Goal: Transaction & Acquisition: Book appointment/travel/reservation

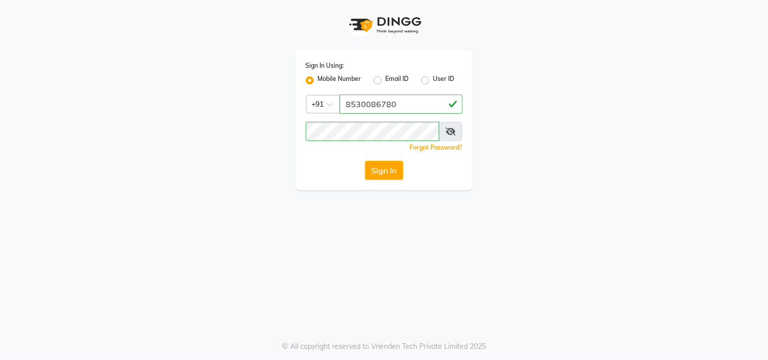
click at [449, 131] on icon at bounding box center [450, 132] width 10 height 8
click at [449, 131] on icon at bounding box center [450, 132] width 9 height 8
click at [376, 173] on button "Sign In" at bounding box center [384, 170] width 38 height 19
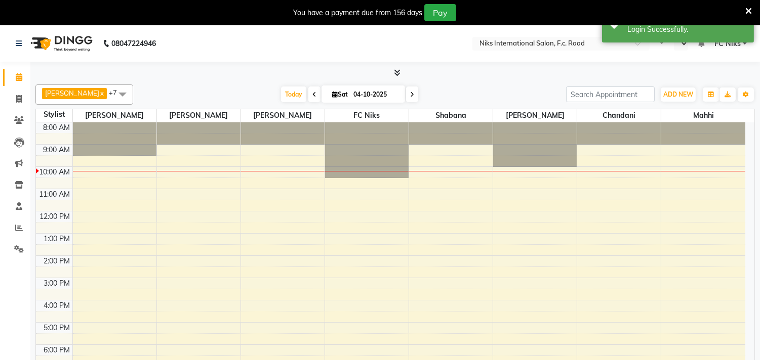
scroll to position [10, 0]
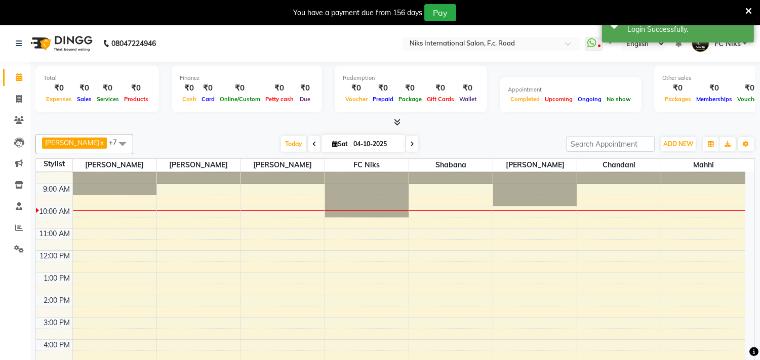
select select "en"
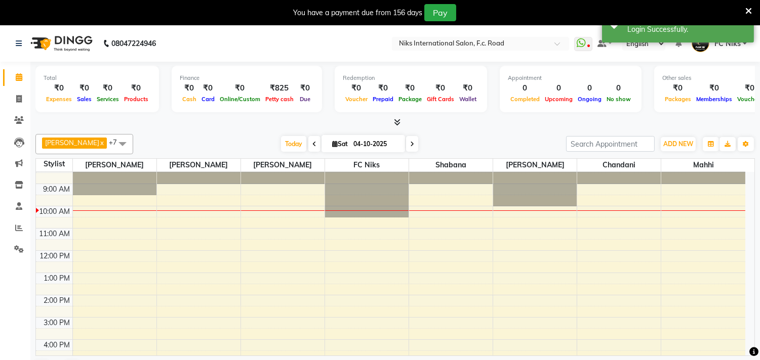
scroll to position [0, 0]
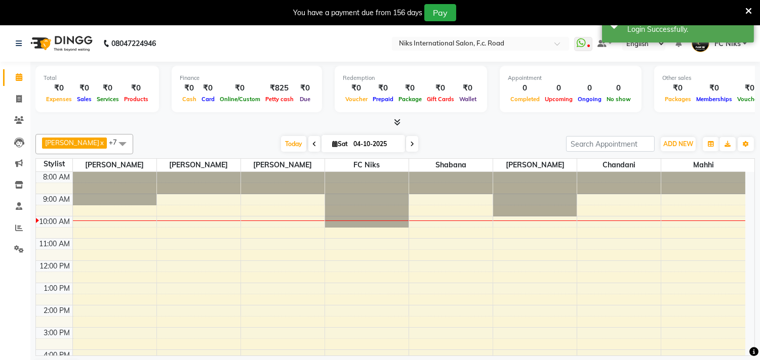
click at [747, 8] on icon at bounding box center [748, 11] width 7 height 9
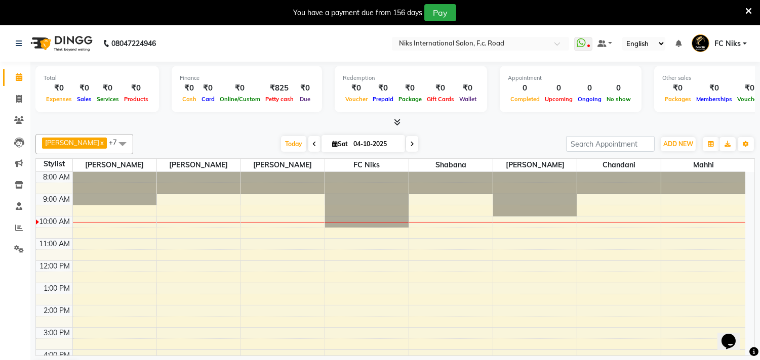
click at [733, 46] on span "FC Niks" at bounding box center [727, 43] width 26 height 11
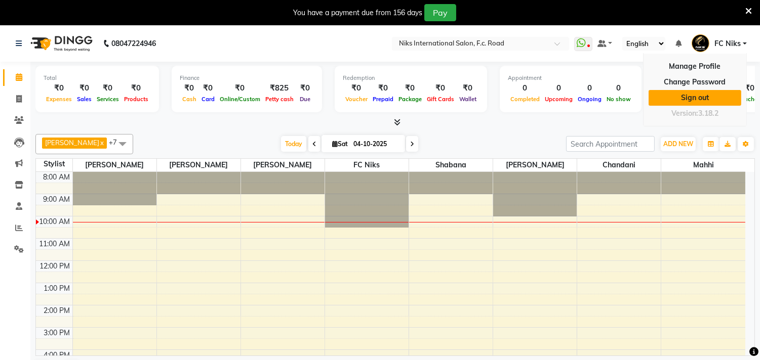
click at [711, 92] on link "Sign out" at bounding box center [694, 98] width 93 height 16
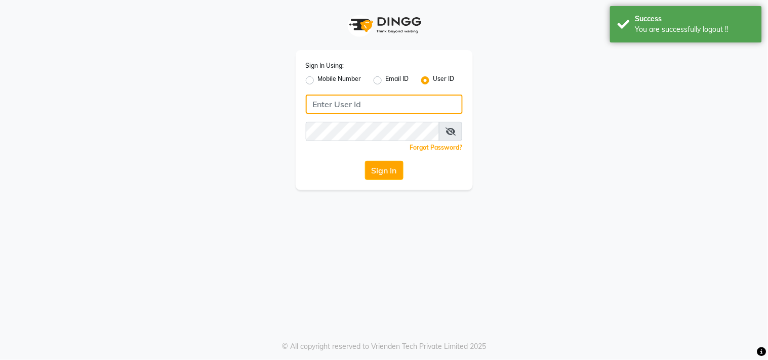
type input "8530086780"
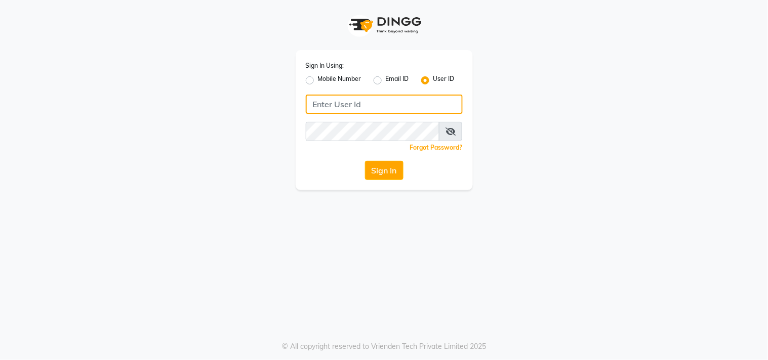
type input "8530086780"
click at [318, 79] on label "Mobile Number" at bounding box center [340, 80] width 44 height 12
click at [318, 79] on input "Mobile Number" at bounding box center [321, 77] width 7 height 7
radio input "true"
radio input "false"
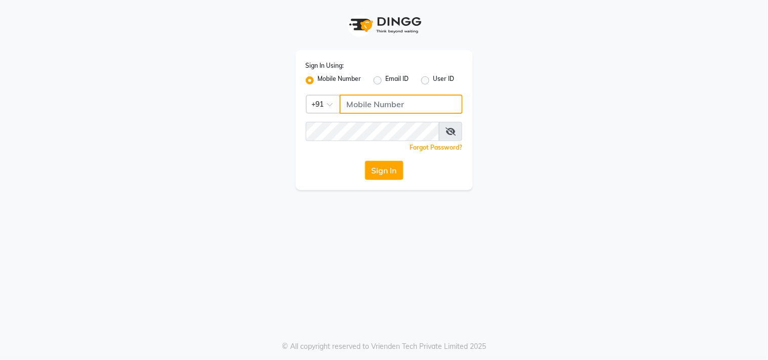
click at [366, 99] on input "Username" at bounding box center [401, 104] width 123 height 19
type input "8530086780"
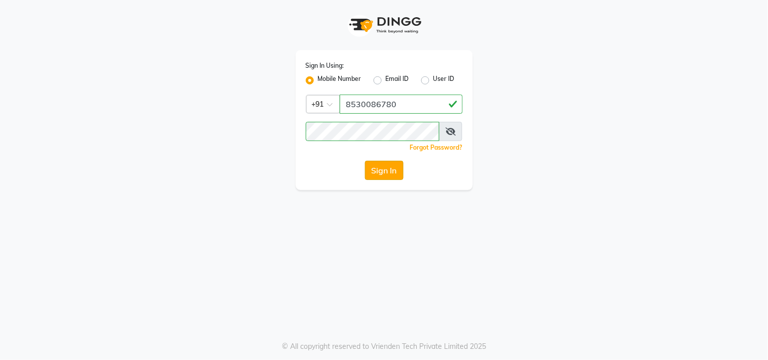
click at [378, 173] on button "Sign In" at bounding box center [384, 170] width 38 height 19
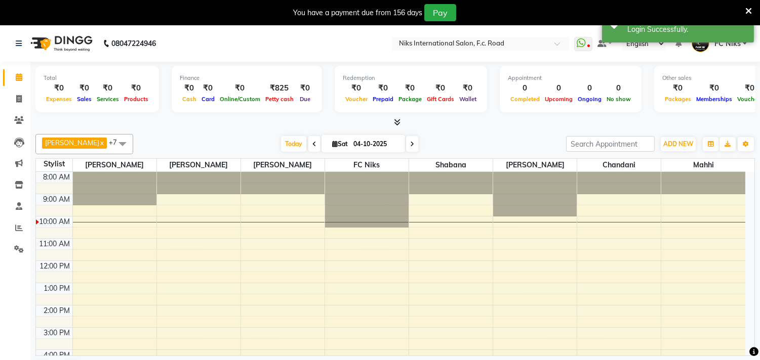
click at [747, 8] on icon at bounding box center [748, 11] width 7 height 9
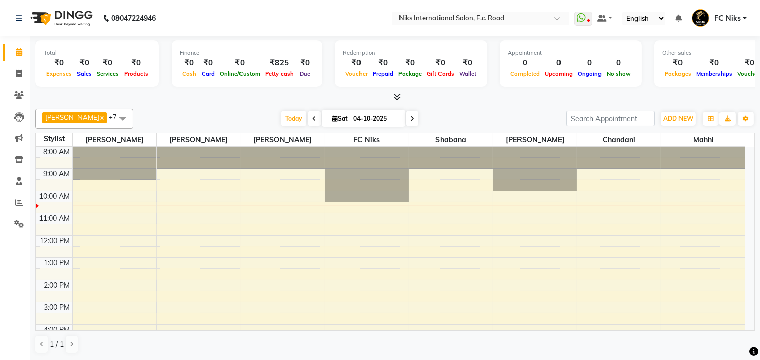
click at [331, 114] on span "[DATE]" at bounding box center [362, 118] width 83 height 17
click at [407, 119] on span at bounding box center [412, 119] width 12 height 16
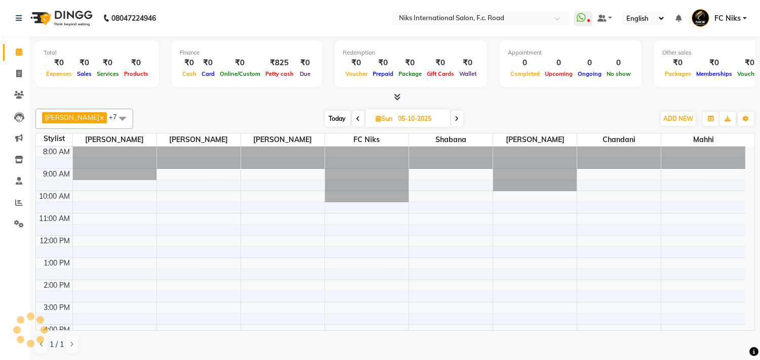
scroll to position [45, 0]
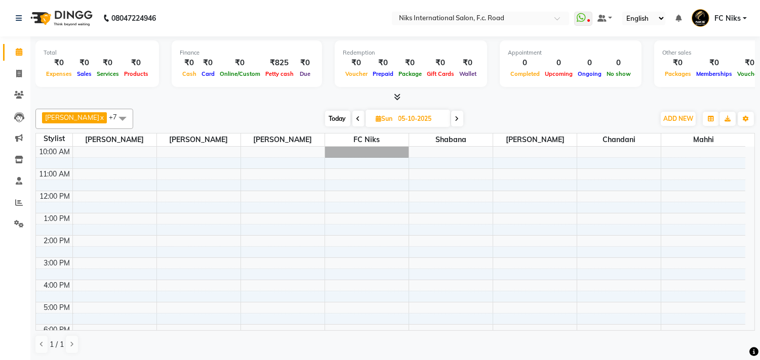
click at [332, 120] on span "Today" at bounding box center [337, 119] width 25 height 16
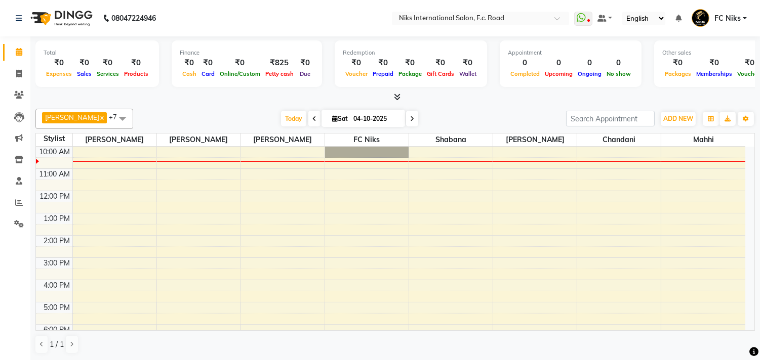
click at [412, 112] on span at bounding box center [412, 119] width 12 height 16
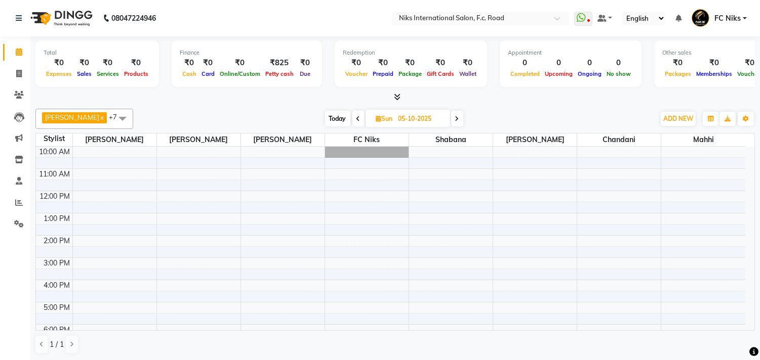
click at [456, 116] on icon at bounding box center [457, 119] width 4 height 6
click at [338, 123] on span "Today" at bounding box center [336, 119] width 25 height 16
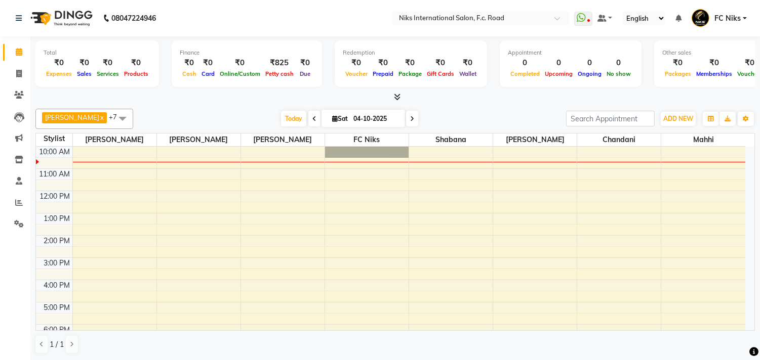
click at [410, 116] on icon at bounding box center [412, 119] width 4 height 6
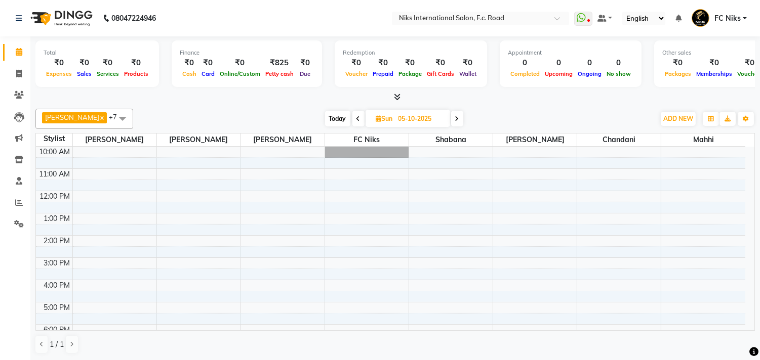
click at [340, 122] on span "Today" at bounding box center [337, 119] width 25 height 16
type input "04-10-2025"
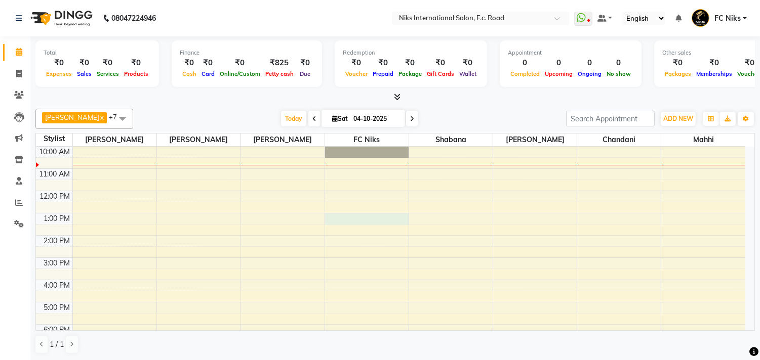
click at [341, 217] on div "8:00 AM 9:00 AM 10:00 AM 11:00 AM 12:00 PM 1:00 PM 2:00 PM 3:00 PM 4:00 PM 5:00…" at bounding box center [390, 268] width 709 height 333
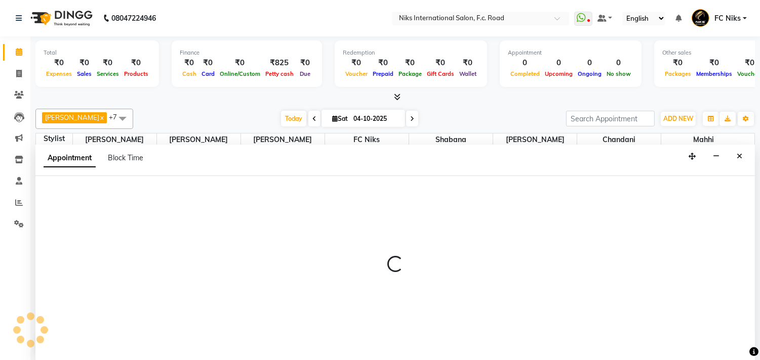
scroll to position [1, 0]
select select "800"
select select "tentative"
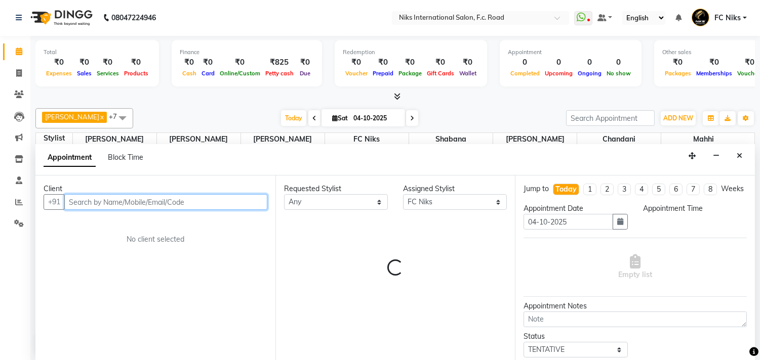
select select "780"
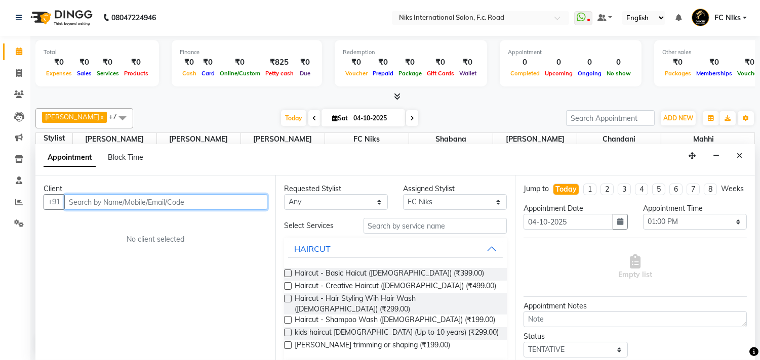
click at [221, 199] on input "text" at bounding box center [165, 202] width 203 height 16
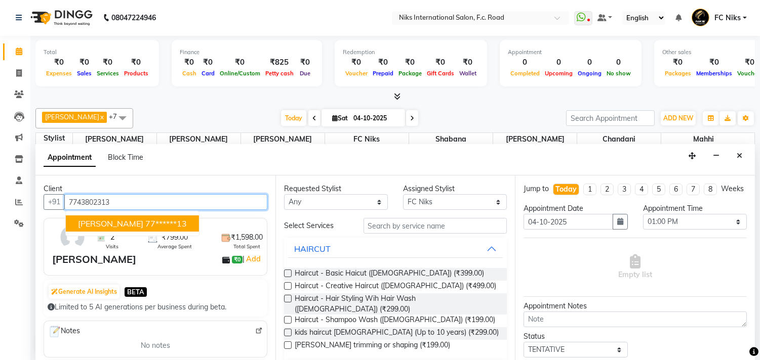
click at [141, 228] on button "[PERSON_NAME] 77******13" at bounding box center [132, 224] width 133 height 16
type input "77******13"
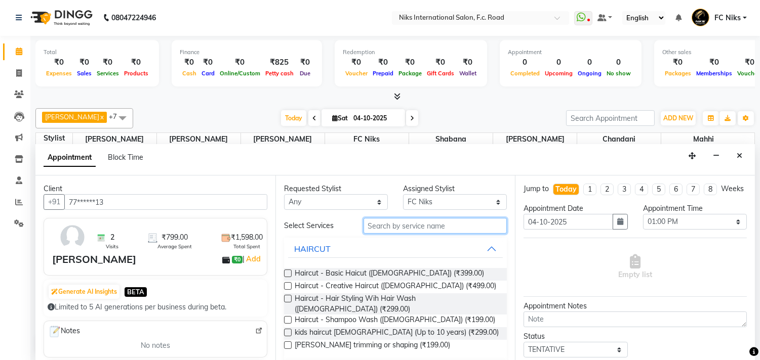
click at [383, 229] on input "text" at bounding box center [435, 226] width 144 height 16
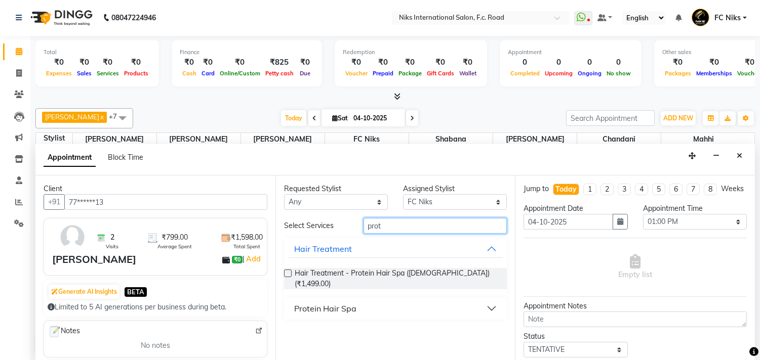
type input "prot"
click at [347, 303] on div "Protein Hair Spa" at bounding box center [325, 309] width 62 height 12
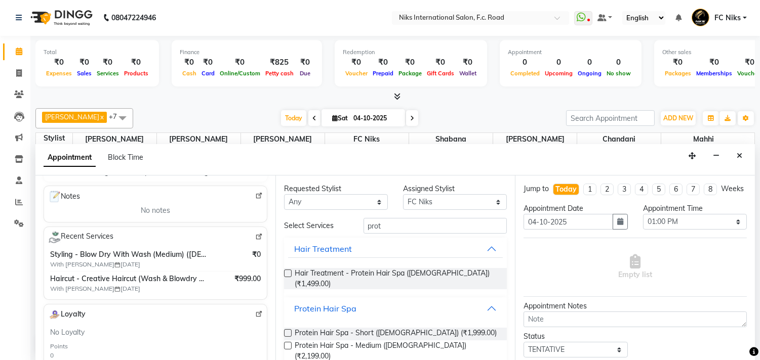
scroll to position [157, 0]
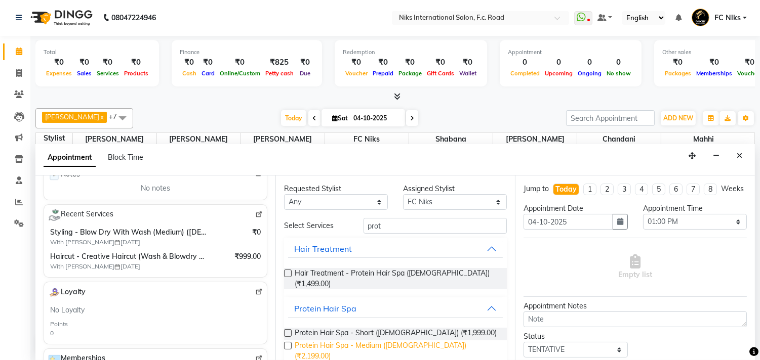
click at [350, 341] on span "Protein Hair Spa - Medium ([DEMOGRAPHIC_DATA]) (₹2,199.00)" at bounding box center [396, 351] width 204 height 21
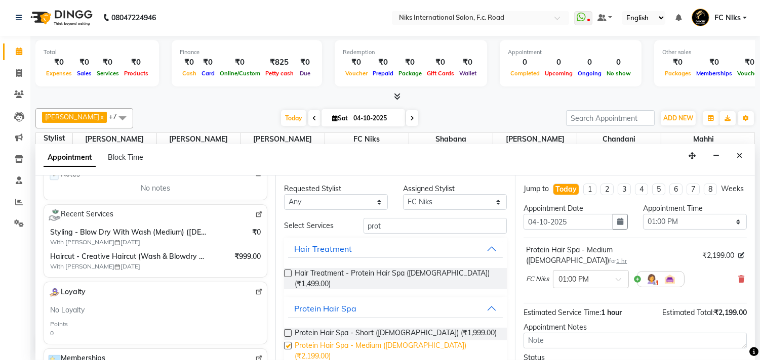
checkbox input "false"
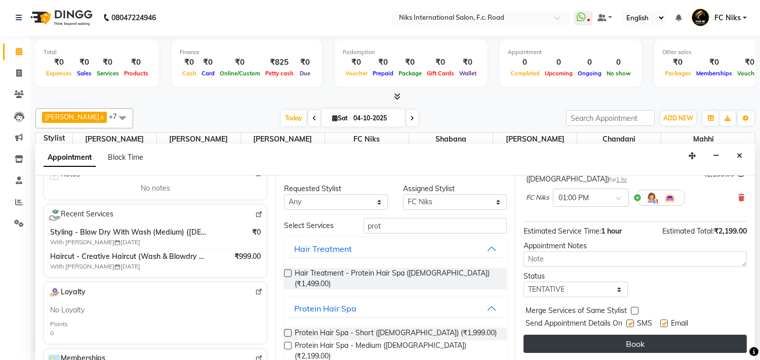
click at [693, 344] on button "Book" at bounding box center [634, 344] width 223 height 18
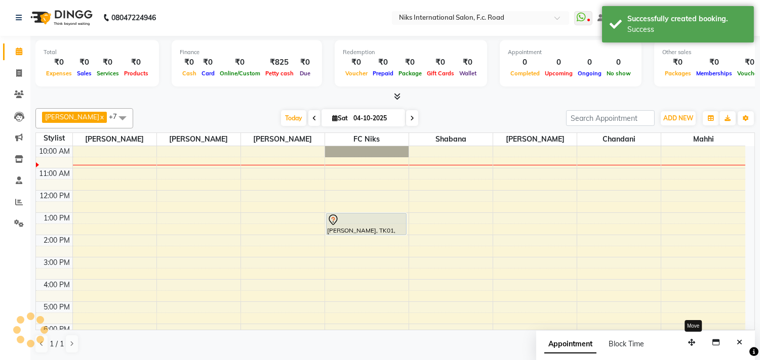
scroll to position [0, 0]
click at [740, 344] on icon "Close" at bounding box center [739, 343] width 6 height 7
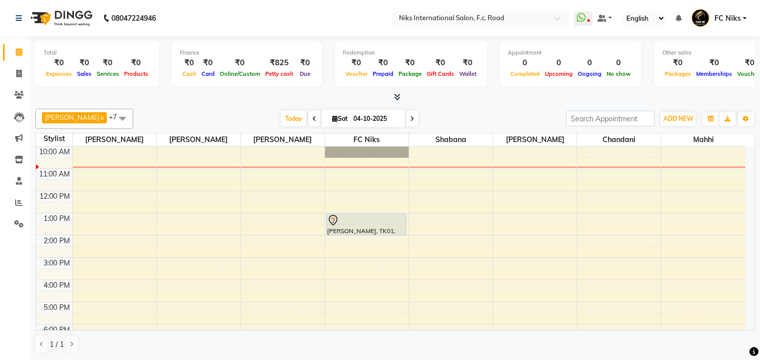
click at [305, 117] on div "[DATE] [DATE]" at bounding box center [349, 118] width 139 height 15
click at [310, 121] on span at bounding box center [314, 119] width 12 height 16
type input "03-10-2025"
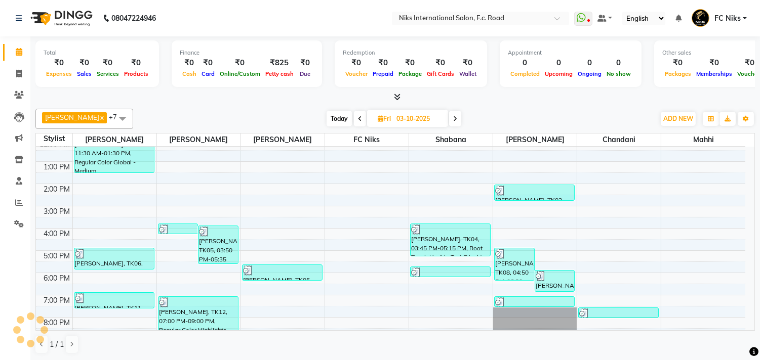
scroll to position [151, 0]
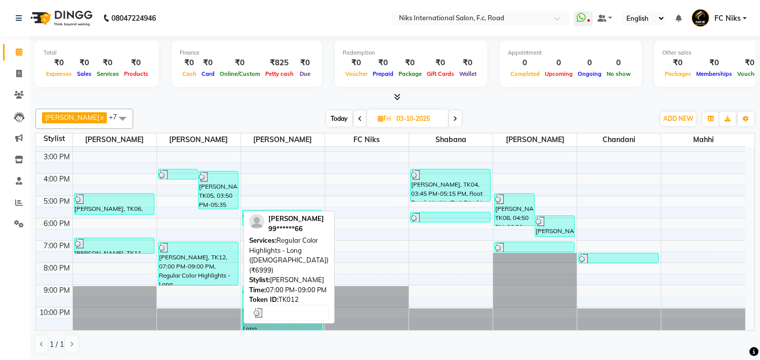
click at [214, 260] on div "[PERSON_NAME], TK12, 07:00 PM-09:00 PM, Regular Color Highlights - Long ([DEMOG…" at bounding box center [197, 263] width 79 height 43
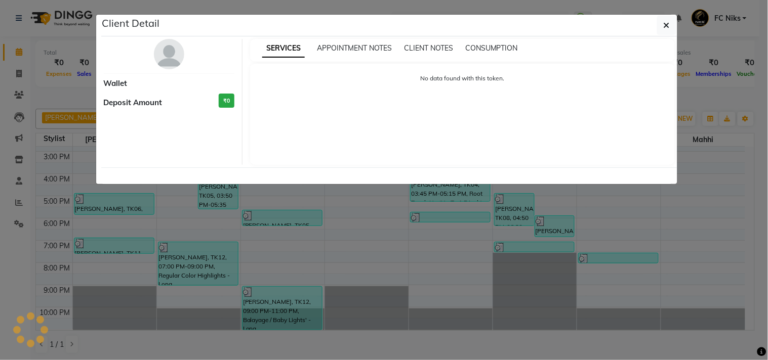
select select "3"
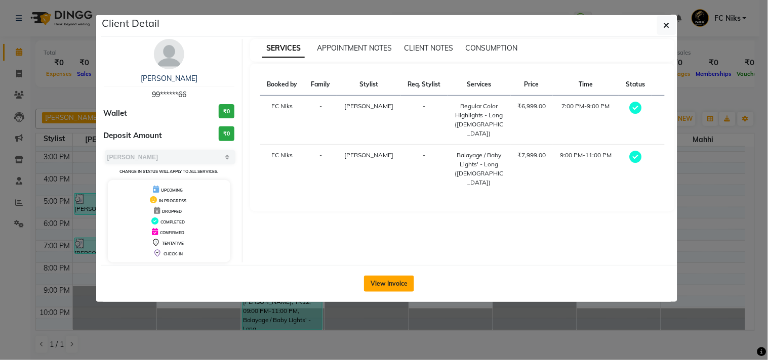
click at [377, 281] on button "View Invoice" at bounding box center [389, 284] width 50 height 16
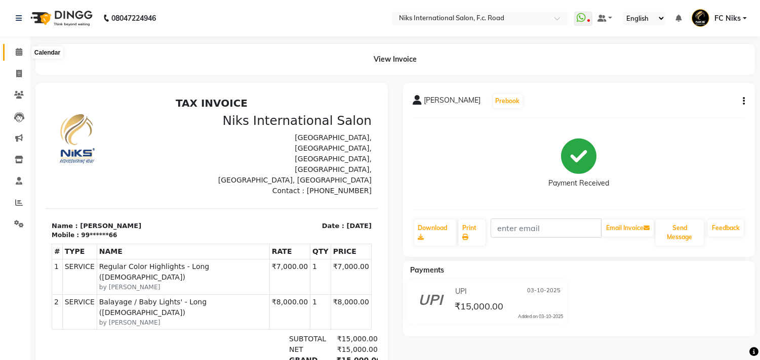
click at [20, 47] on span at bounding box center [19, 53] width 18 height 12
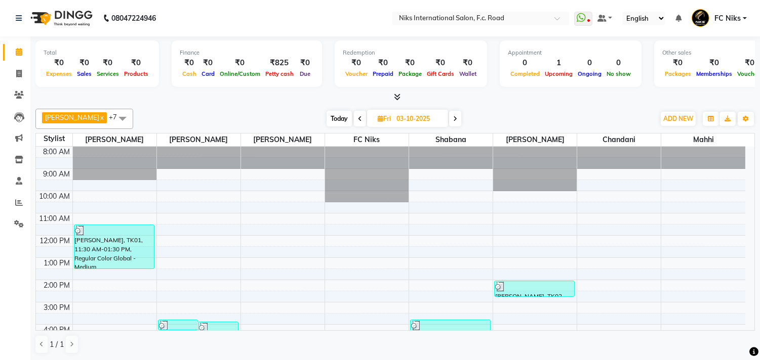
click at [347, 120] on span "Today" at bounding box center [338, 119] width 25 height 16
type input "04-10-2025"
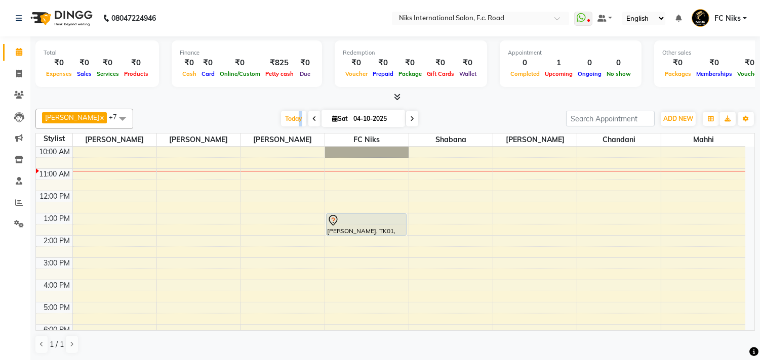
scroll to position [1, 0]
